Goal: Task Accomplishment & Management: Complete application form

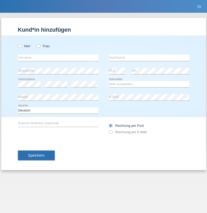
radio input "true"
click at [58, 58] on input "text" at bounding box center [58, 58] width 81 height 6
type input "[PERSON_NAME]"
click at [149, 58] on input "text" at bounding box center [149, 58] width 81 height 6
type input "Horvath"
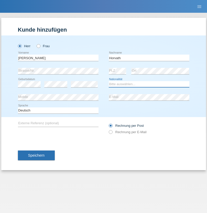
select select "CH"
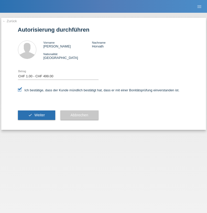
select select "1"
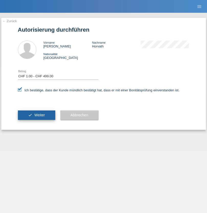
click at [36, 115] on span "Weiter" at bounding box center [39, 115] width 10 height 4
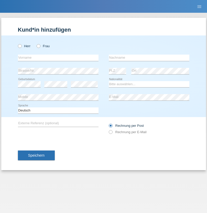
radio input "true"
click at [58, 58] on input "text" at bounding box center [58, 58] width 81 height 6
type input "Lucia"
click at [149, 58] on input "text" at bounding box center [149, 58] width 81 height 6
type input "Horvathova"
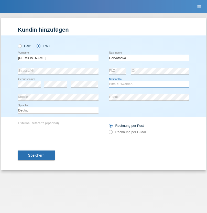
select select "SK"
select select "C"
select select "03"
select select "09"
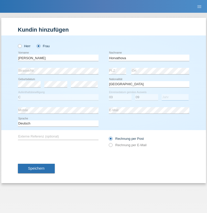
select select "2021"
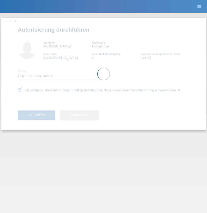
select select "1"
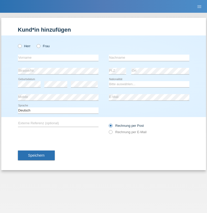
radio input "true"
click at [58, 58] on input "text" at bounding box center [58, 58] width 81 height 6
type input "[PERSON_NAME]"
click at [149, 58] on input "text" at bounding box center [149, 58] width 81 height 6
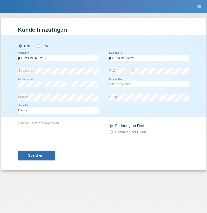
type input "[PERSON_NAME]"
select select "PT"
select select "C"
select select "31"
select select "08"
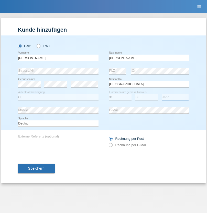
select select "2021"
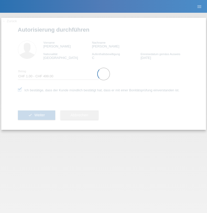
select select "1"
